Goal: Find specific page/section

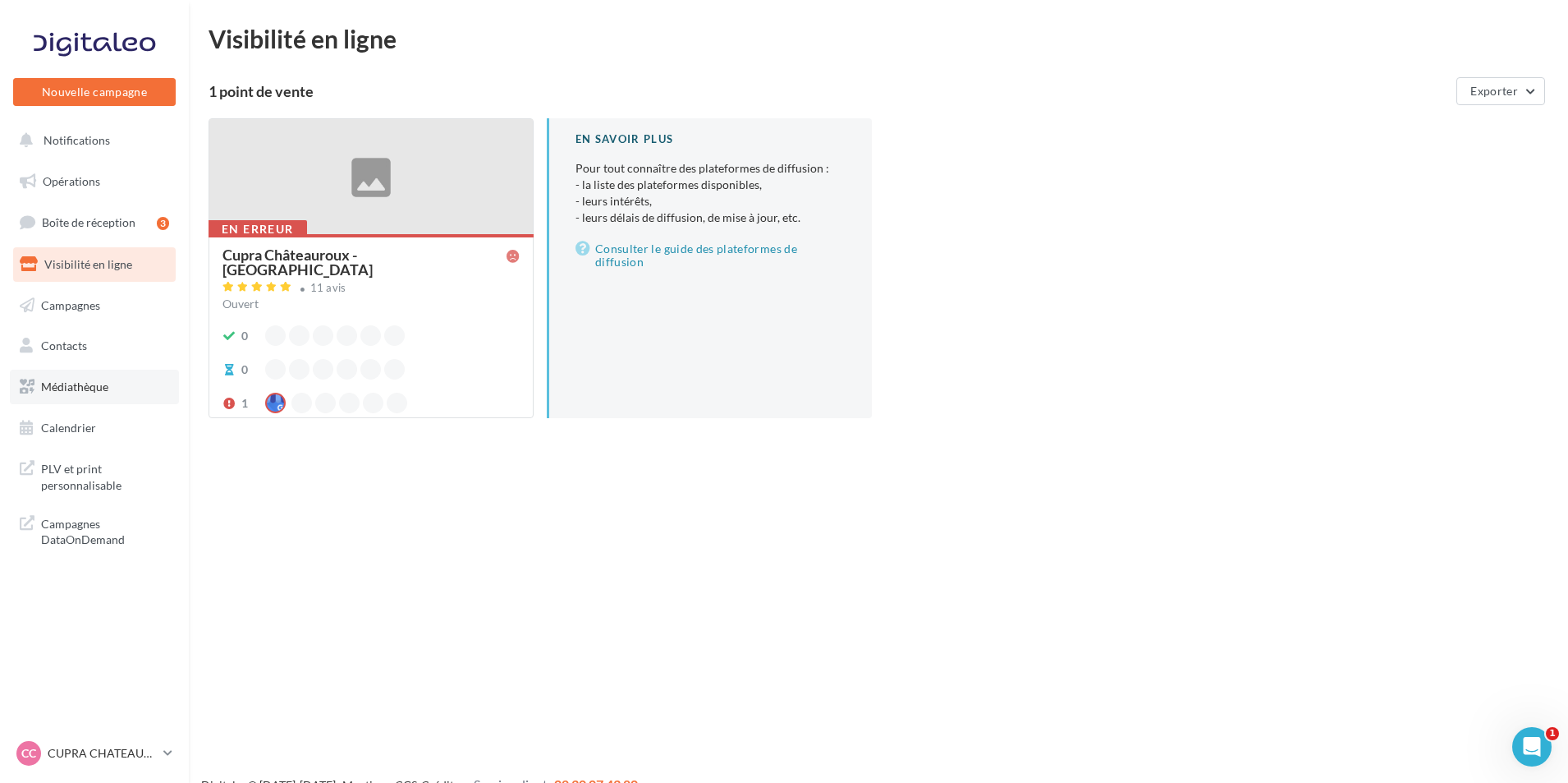
click at [100, 393] on link "Médiathèque" at bounding box center [94, 387] width 169 height 34
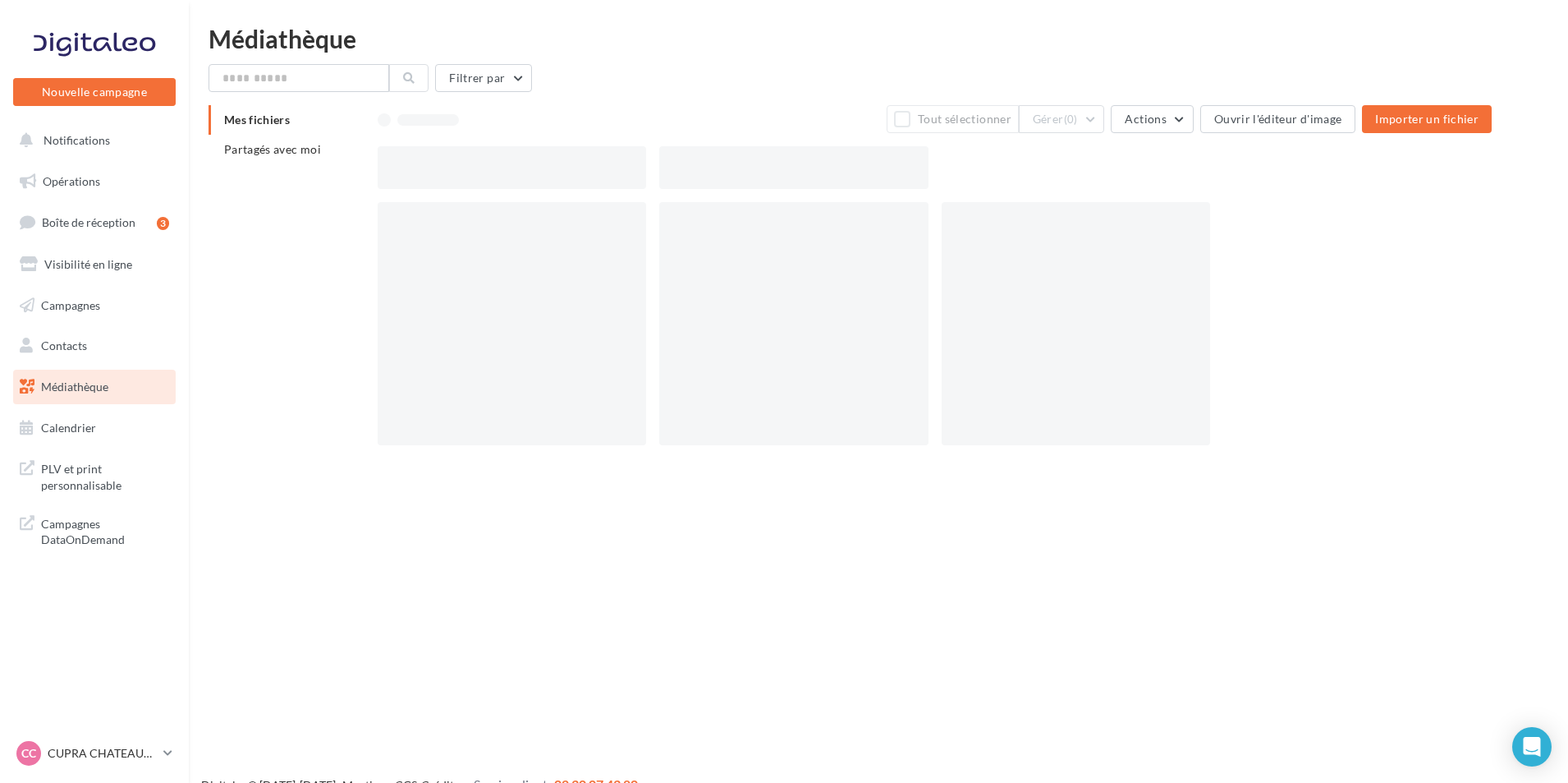
click at [108, 169] on link "Opérations" at bounding box center [94, 181] width 169 height 34
